Goal: Transaction & Acquisition: Purchase product/service

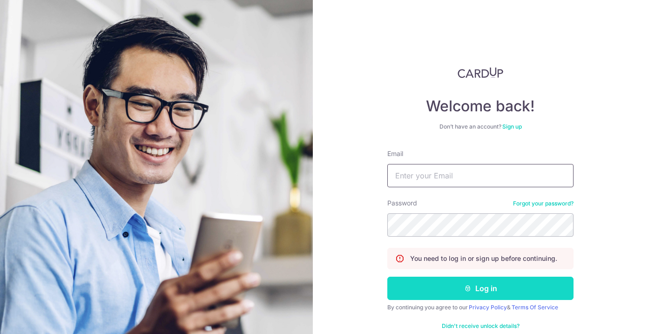
type input "[PERSON_NAME][EMAIL_ADDRESS][DOMAIN_NAME]"
click at [496, 285] on button "Log in" at bounding box center [480, 287] width 186 height 23
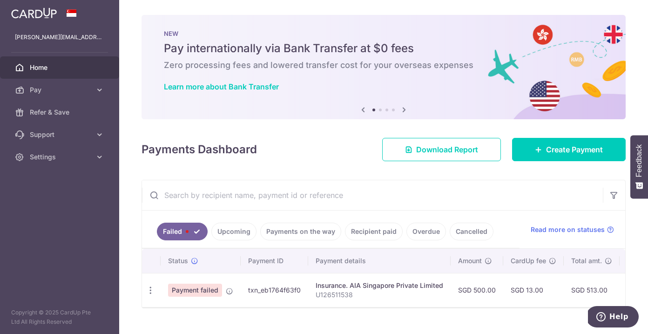
scroll to position [18, 0]
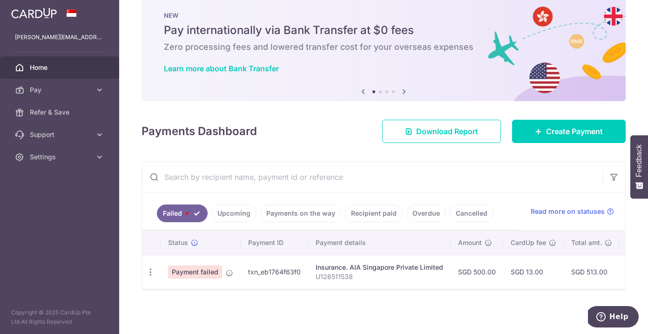
click at [580, 267] on td "SGD 513.00" at bounding box center [591, 271] width 56 height 34
click at [207, 270] on span "Payment failed" at bounding box center [195, 271] width 54 height 13
click at [291, 270] on td "txn_eb1764f63f0" at bounding box center [274, 271] width 67 height 34
click at [343, 290] on div "× Pause Schedule Pause all future payments in this series Pause just this one p…" at bounding box center [383, 167] width 528 height 334
click at [343, 277] on p "U126511538" at bounding box center [378, 276] width 127 height 9
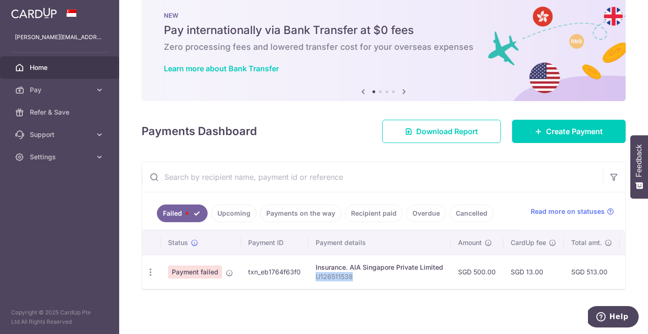
drag, startPoint x: 368, startPoint y: 276, endPoint x: 310, endPoint y: 275, distance: 58.2
click at [310, 275] on td "Insurance. AIA Singapore Private Limited U126511538" at bounding box center [379, 271] width 142 height 34
copy p "U126511538"
drag, startPoint x: 444, startPoint y: 266, endPoint x: 315, endPoint y: 266, distance: 128.9
click at [315, 266] on td "Insurance. AIA Singapore Private Limited U126511538" at bounding box center [379, 271] width 142 height 34
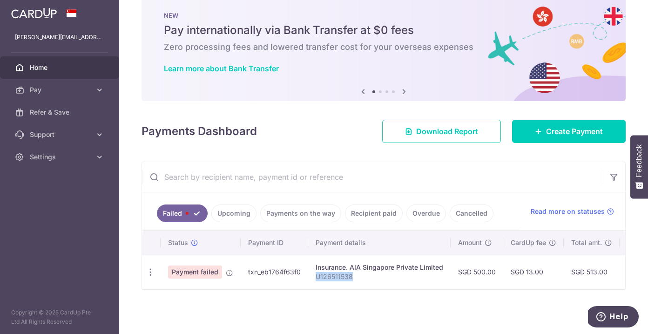
copy div "nsurance. AIA Singapore Private Limited"
click at [595, 124] on link "Create Payment" at bounding box center [569, 131] width 114 height 23
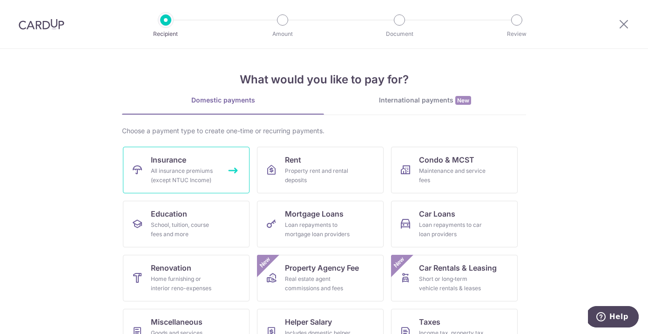
click at [186, 175] on div "All insurance premiums (except NTUC Income)" at bounding box center [184, 175] width 67 height 19
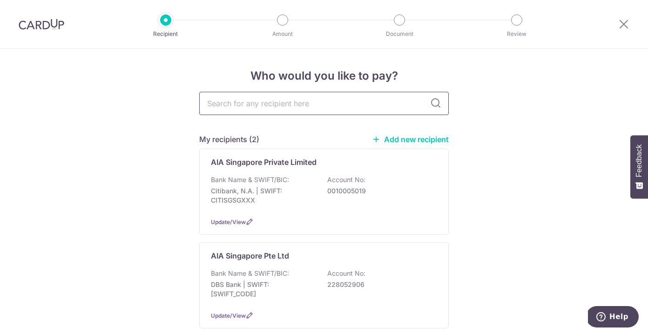
click at [266, 102] on input "text" at bounding box center [323, 103] width 249 height 23
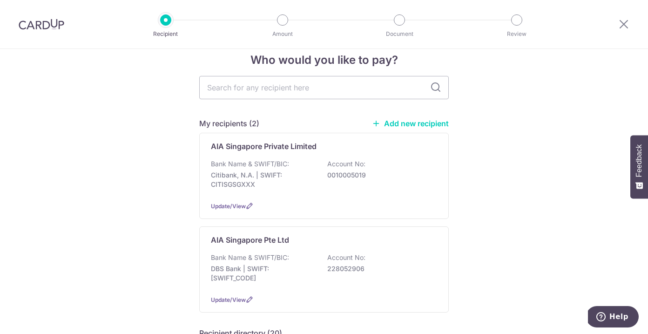
scroll to position [15, 0]
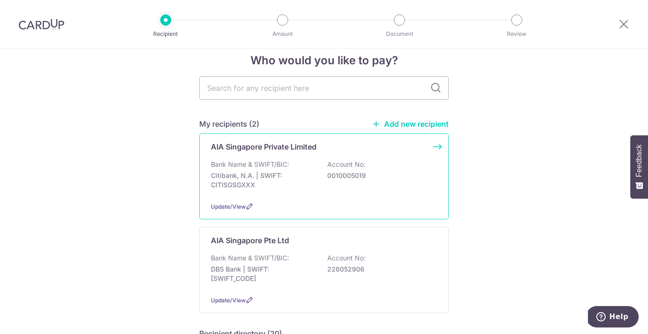
click at [383, 165] on div "Bank Name & SWIFT/BIC: Citibank, N.A. | SWIFT: CITISGSGXXX Account No: 00100050…" at bounding box center [324, 177] width 226 height 34
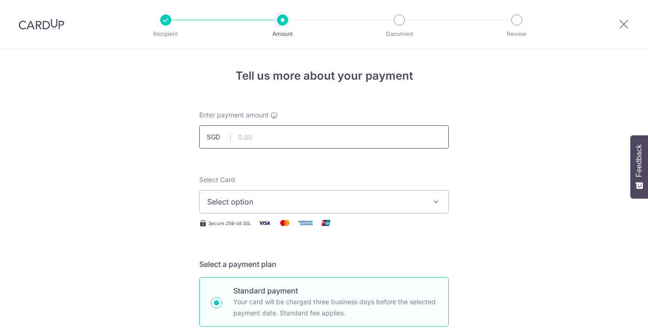
click at [309, 137] on input "text" at bounding box center [323, 136] width 249 height 23
type input "500.00"
click at [355, 190] on div "Select Card Select option Add credit card Your Cards **** 7179" at bounding box center [323, 194] width 249 height 38
click at [355, 191] on button "Select option" at bounding box center [323, 201] width 249 height 23
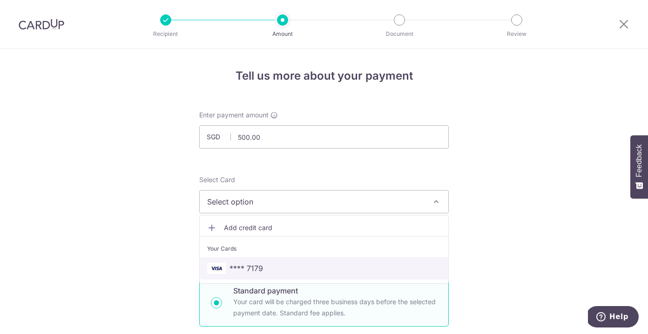
click at [355, 270] on span "**** 7179" at bounding box center [324, 267] width 234 height 11
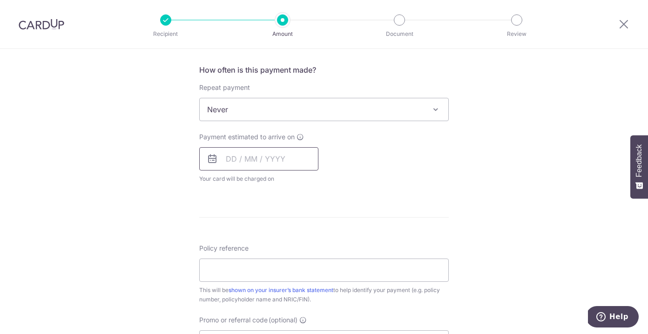
scroll to position [364, 0]
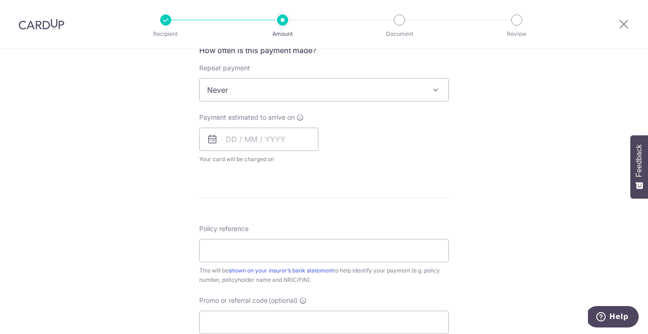
click at [238, 82] on span "Never" at bounding box center [324, 90] width 248 height 22
click at [148, 122] on div "Tell us more about your payment Enter payment amount SGD 500.00 500.00 Select C…" at bounding box center [324, 106] width 648 height 842
click at [234, 140] on input "text" at bounding box center [258, 138] width 119 height 23
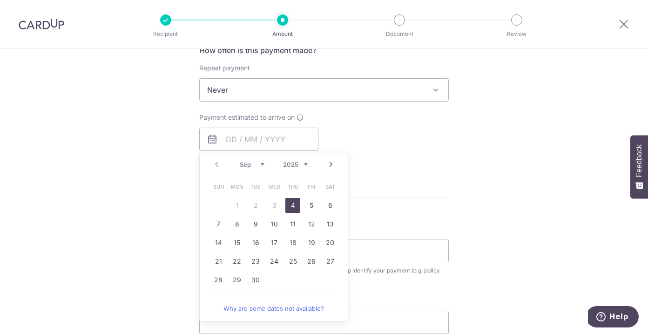
click at [440, 164] on div "How often is this payment made? Repeat payment Never Every week Every month Eve…" at bounding box center [323, 108] width 249 height 127
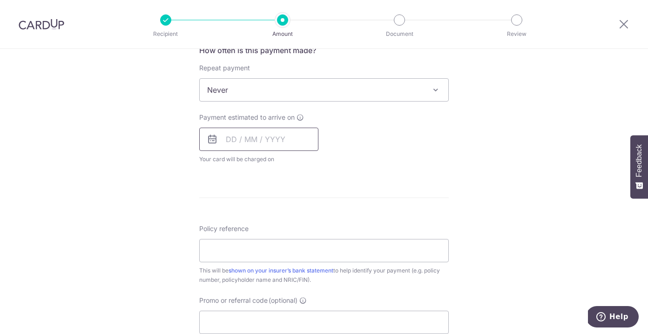
click at [221, 144] on input "text" at bounding box center [258, 138] width 119 height 23
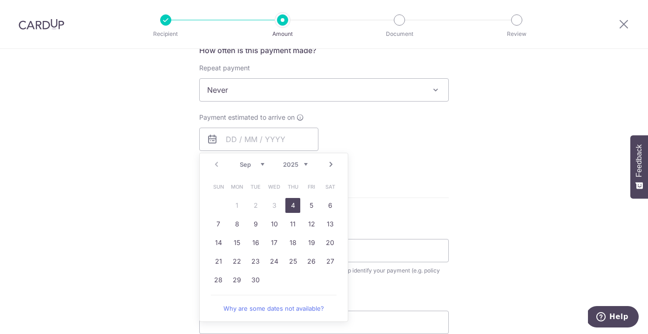
click at [295, 202] on link "4" at bounding box center [292, 205] width 15 height 15
type input "[DATE]"
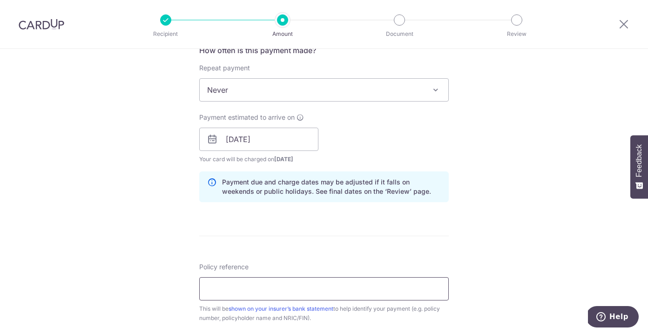
click at [404, 293] on input "Policy reference" at bounding box center [323, 288] width 249 height 23
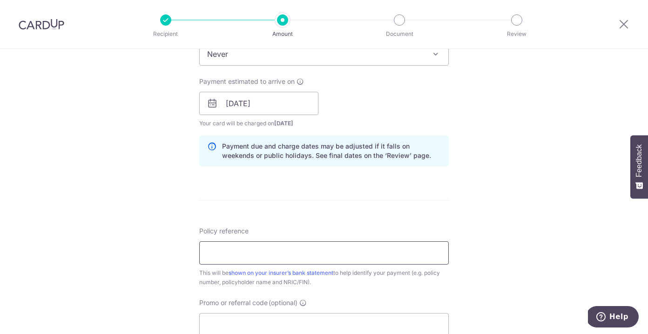
scroll to position [403, 0]
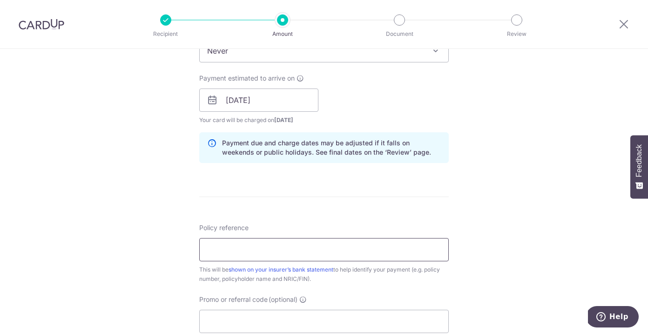
paste input "U126511538"
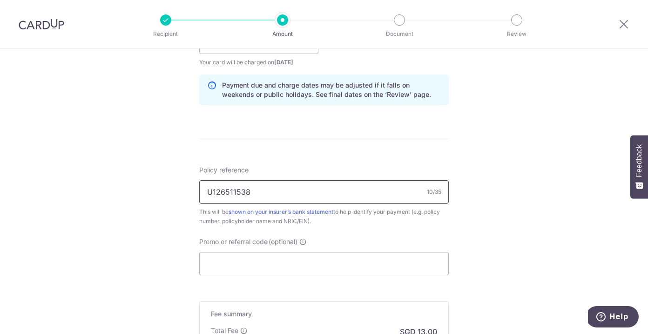
click at [208, 190] on input "U126511538" at bounding box center [323, 191] width 249 height 23
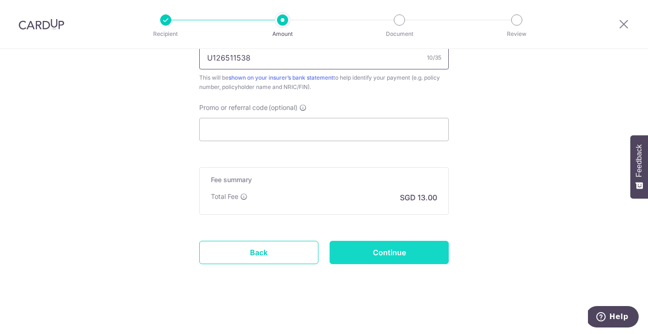
type input "U126511538"
click at [431, 252] on input "Continue" at bounding box center [388, 252] width 119 height 23
type input "Create Schedule"
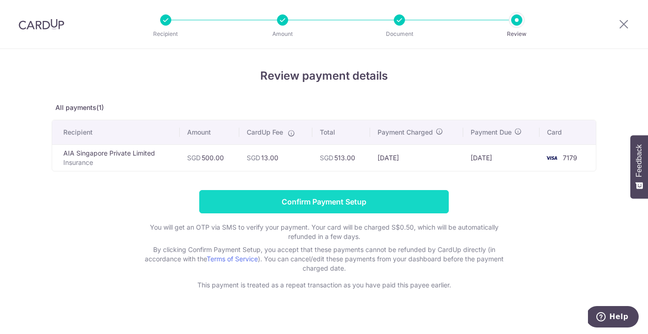
click at [394, 203] on input "Confirm Payment Setup" at bounding box center [323, 201] width 249 height 23
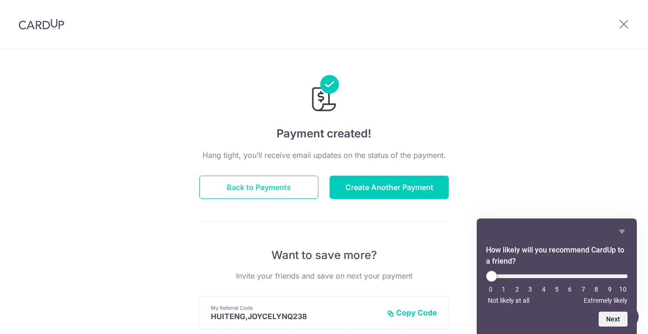
click at [278, 195] on button "Back to Payments" at bounding box center [258, 186] width 119 height 23
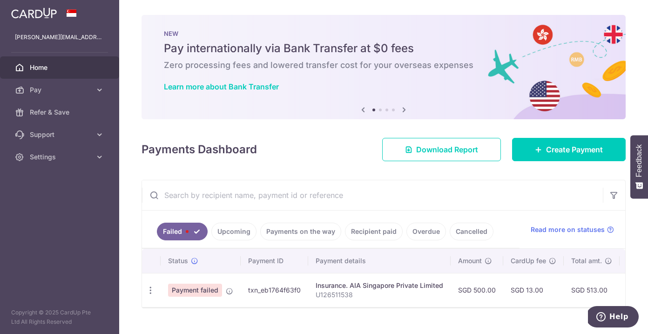
click at [234, 233] on link "Upcoming" at bounding box center [233, 231] width 45 height 18
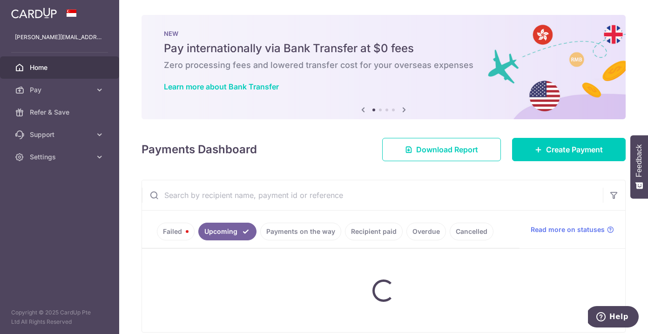
scroll to position [42, 0]
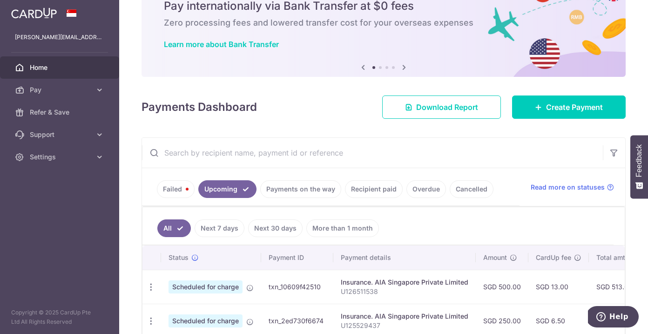
click at [177, 189] on link "Failed" at bounding box center [176, 189] width 38 height 18
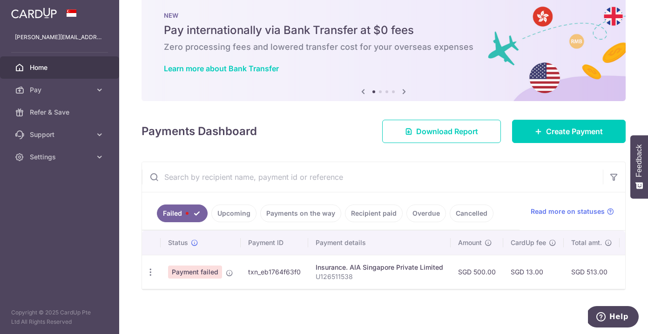
scroll to position [18, 0]
